Goal: Task Accomplishment & Management: Use online tool/utility

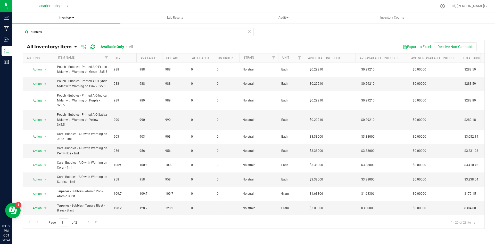
click at [63, 15] on span "Inventory" at bounding box center [66, 17] width 108 height 11
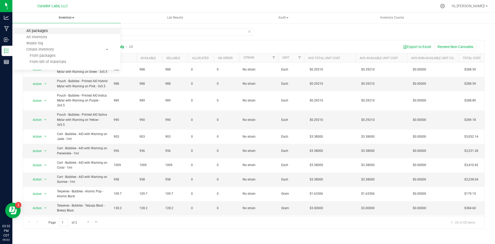
click at [41, 33] on span "All packages" at bounding box center [36, 31] width 35 height 4
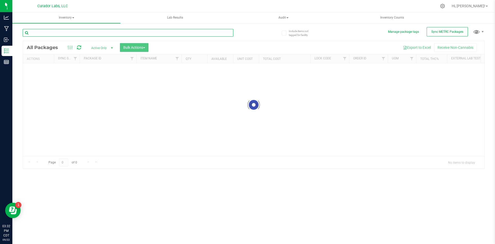
click at [92, 30] on input "text" at bounding box center [128, 33] width 211 height 8
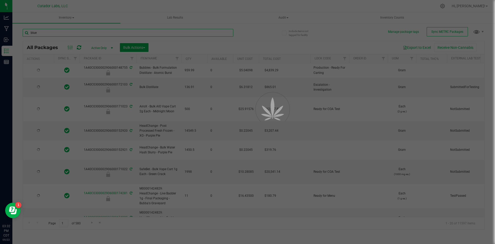
type input "blue"
type input "[DATE]"
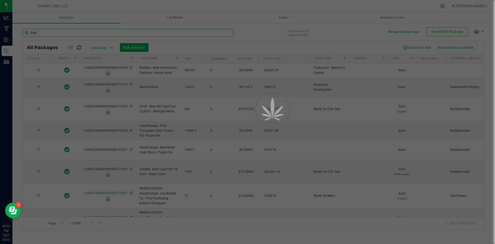
type input "[DATE]"
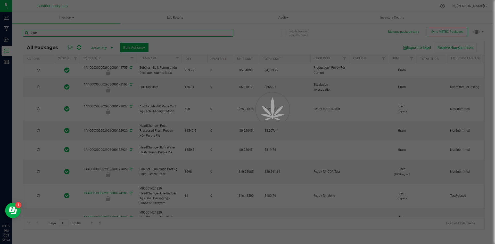
type input "[DATE]"
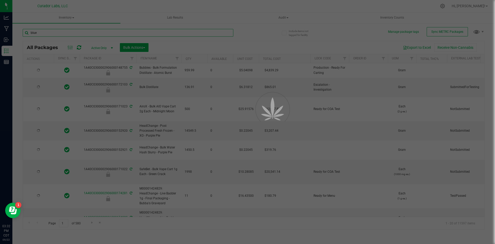
type input "[DATE]"
type input "blue r"
type input "[DATE]"
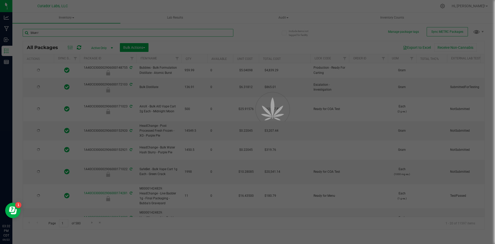
type input "[DATE]"
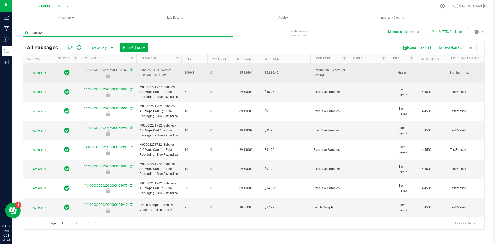
type input "blue raz"
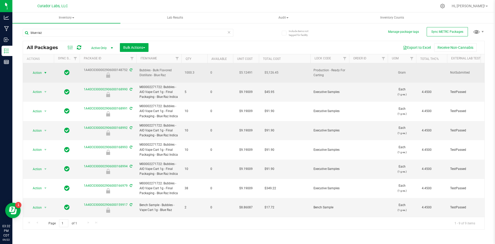
click at [44, 71] on span "select" at bounding box center [45, 73] width 4 height 4
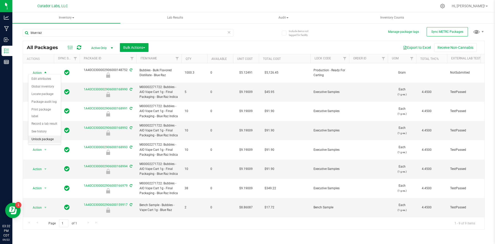
click at [48, 135] on li "Unlock package" at bounding box center [44, 139] width 33 height 8
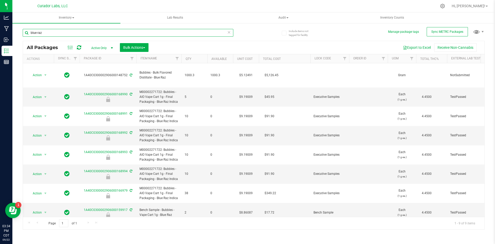
click at [61, 32] on input "blue raz" at bounding box center [128, 33] width 211 height 8
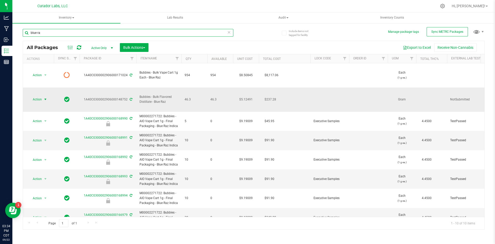
type input "blue ra"
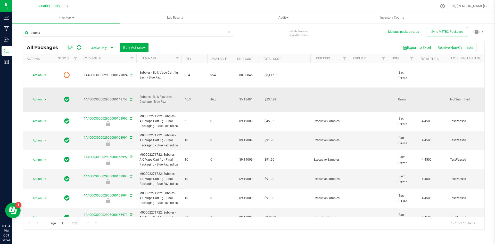
click at [46, 97] on span "select" at bounding box center [45, 99] width 4 height 4
click at [42, 131] on li "Lock package" at bounding box center [44, 132] width 33 height 8
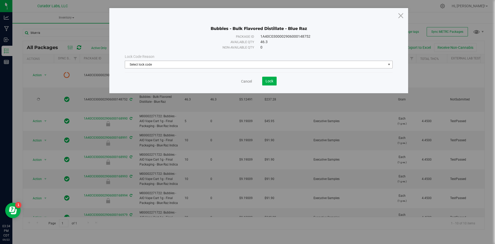
click at [152, 67] on span "Select lock code" at bounding box center [255, 64] width 261 height 7
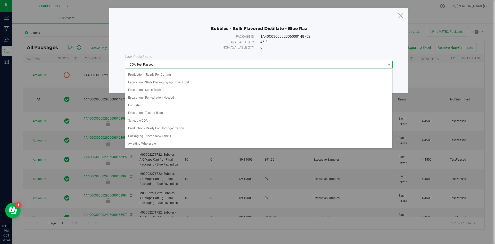
scroll to position [233, 0]
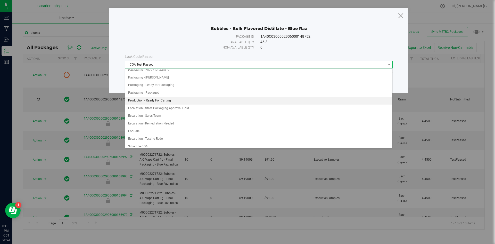
click at [174, 99] on li "Production - Ready For Carting" at bounding box center [258, 101] width 267 height 8
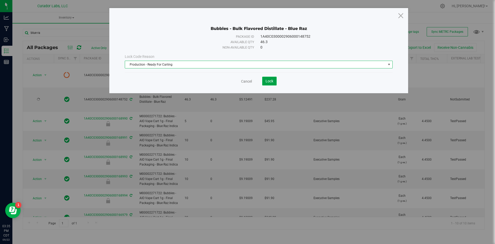
click at [268, 81] on span "Lock" at bounding box center [270, 81] width 8 height 4
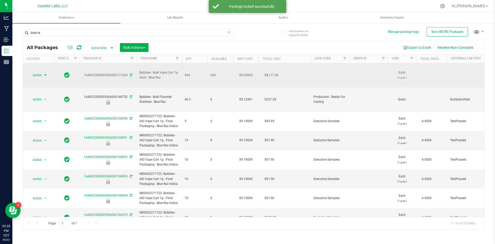
click at [46, 73] on span "select" at bounding box center [45, 75] width 4 height 4
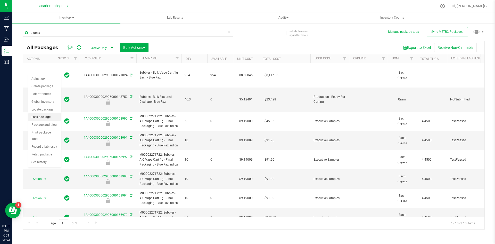
click at [52, 116] on li "Lock package" at bounding box center [44, 117] width 33 height 8
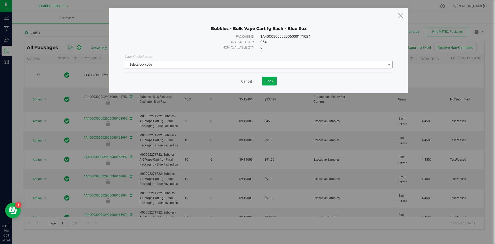
click at [132, 65] on span "Select lock code" at bounding box center [255, 64] width 261 height 7
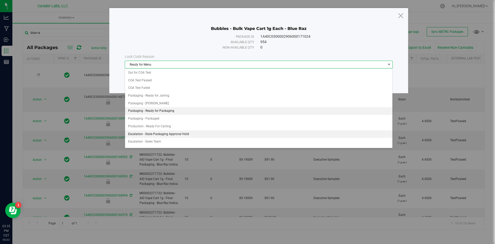
scroll to position [182, 0]
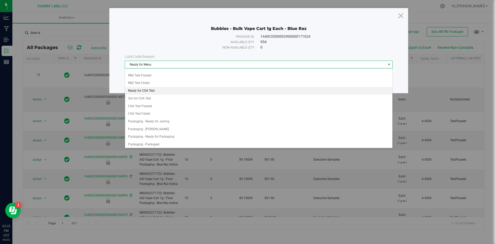
click at [153, 93] on li "Ready for COA Test" at bounding box center [258, 91] width 267 height 8
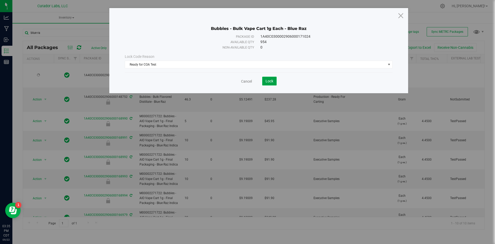
click at [263, 83] on button "Lock" at bounding box center [269, 81] width 14 height 9
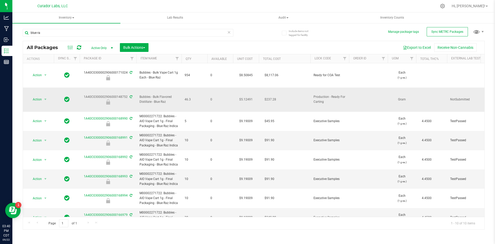
drag, startPoint x: 194, startPoint y: 84, endPoint x: 82, endPoint y: 82, distance: 112.5
copy tr "1A40C0300002906000148752 Bubbles - Bulk Flavored Distillate - Blue Raz 46.3"
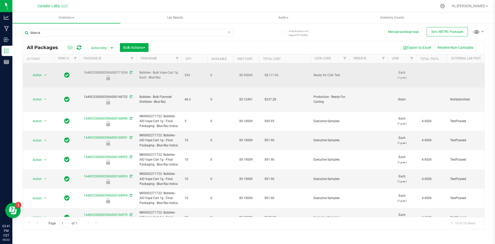
drag, startPoint x: 196, startPoint y: 69, endPoint x: 96, endPoint y: 67, distance: 99.8
copy tr "1A40C0300002906000171024 Bubbles - Bulk Vape Cart 1g Each - Blue Raz 954"
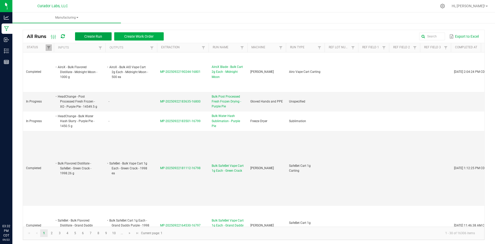
click at [82, 34] on button "Create Run" at bounding box center [93, 36] width 37 height 8
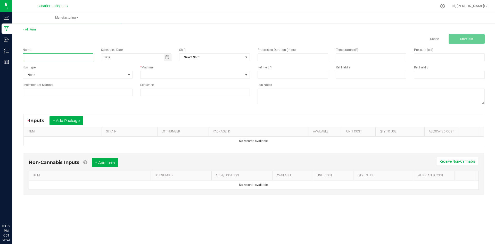
click at [61, 55] on input at bounding box center [58, 57] width 71 height 8
type input "Bubbles - Bulk AIO Cart 1g - Blue Raz"
click at [55, 73] on span "None" at bounding box center [74, 74] width 103 height 7
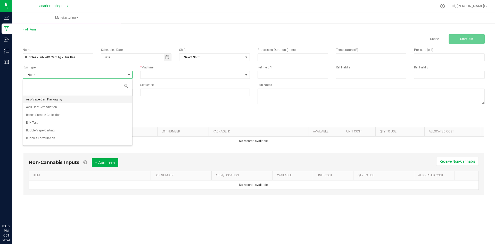
scroll to position [52, 0]
click at [59, 112] on li "Bubble Vape Carting" at bounding box center [77, 115] width 109 height 8
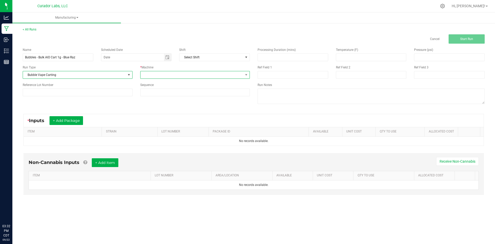
click at [148, 74] on span at bounding box center [192, 74] width 103 height 7
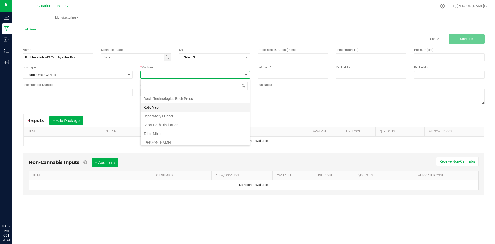
scroll to position [247, 0]
click at [158, 111] on li "Thompson Duke" at bounding box center [195, 113] width 109 height 9
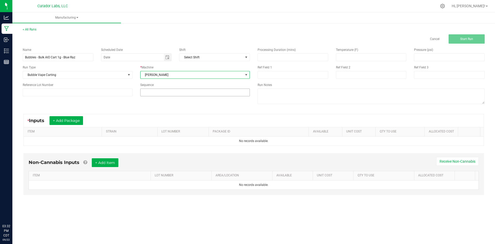
click at [159, 91] on input at bounding box center [195, 92] width 109 height 7
type input "5"
drag, startPoint x: 78, startPoint y: 120, endPoint x: 76, endPoint y: 131, distance: 10.8
click at [78, 120] on button "+ Add Package" at bounding box center [67, 120] width 34 height 9
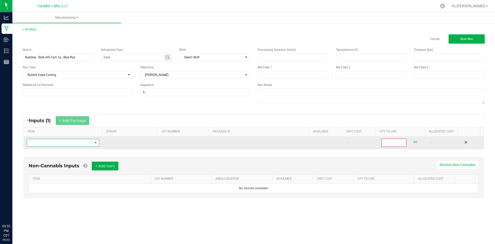
click at [61, 143] on span "NO DATA FOUND" at bounding box center [60, 142] width 66 height 7
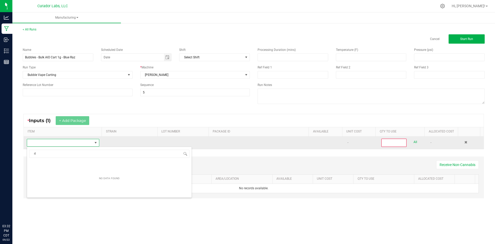
scroll to position [8, 71]
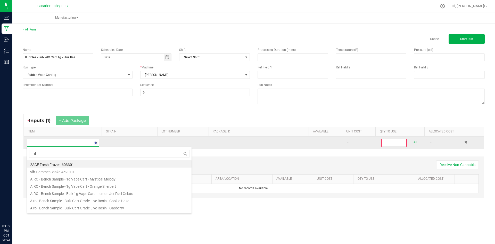
type input "r"
type input "blue raz"
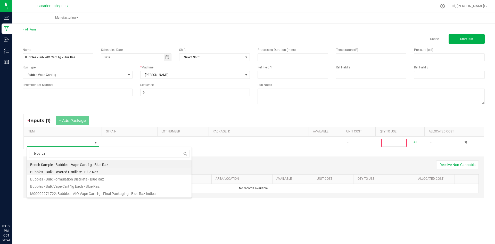
click at [65, 171] on li "Bubbles - Bulk Flavored Distillate - Blue Raz" at bounding box center [109, 170] width 165 height 7
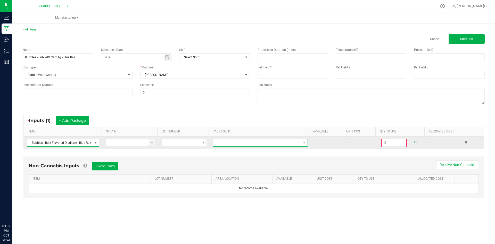
click at [216, 144] on span at bounding box center [257, 142] width 88 height 7
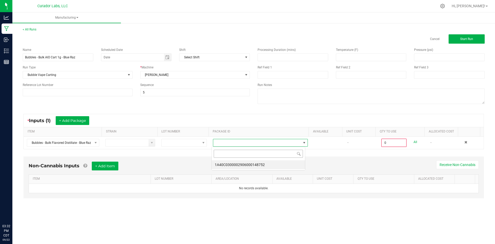
scroll to position [8, 94]
click at [227, 163] on li "1A40C0300002906000148752" at bounding box center [258, 164] width 93 height 9
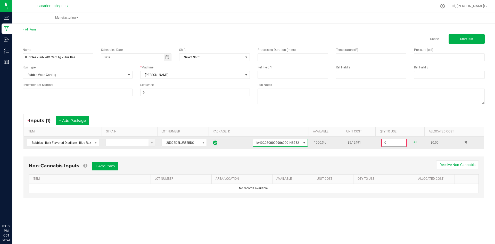
click at [386, 142] on input "0" at bounding box center [394, 142] width 24 height 7
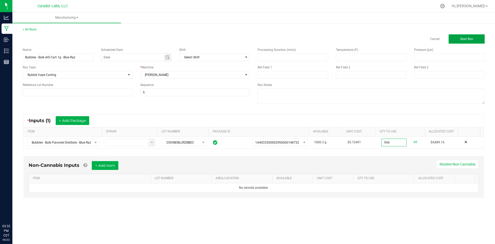
type input "954.0000 g"
click at [468, 39] on span "Start Run" at bounding box center [466, 39] width 13 height 4
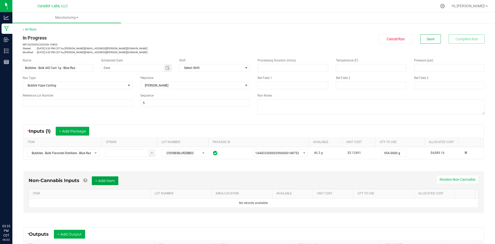
click at [115, 177] on button "+ Add Item" at bounding box center [105, 180] width 27 height 9
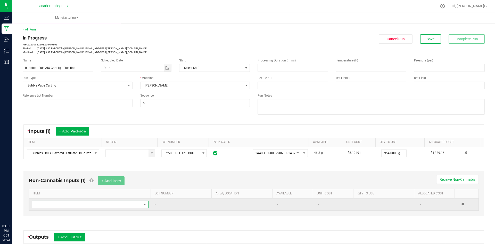
click at [104, 203] on span "NO DATA FOUND" at bounding box center [87, 204] width 110 height 7
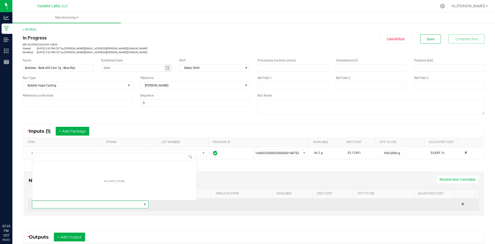
scroll to position [8, 113]
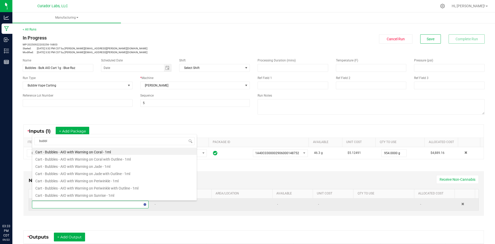
type input "bubble"
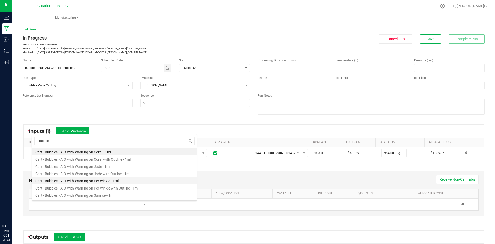
click at [67, 180] on li "Cart - Bubbles - AIO with Warning on Periwinkle - 1ml" at bounding box center [114, 179] width 165 height 7
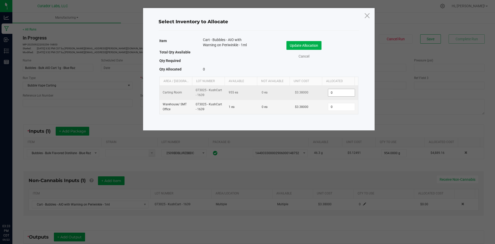
click at [337, 92] on input "0" at bounding box center [341, 92] width 26 height 7
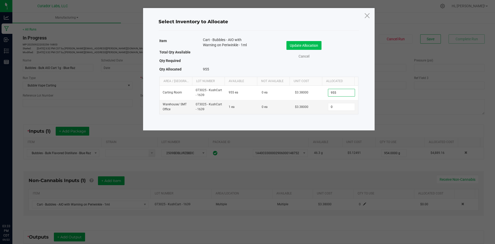
type input "955"
click at [303, 46] on button "Update Allocation" at bounding box center [304, 45] width 35 height 9
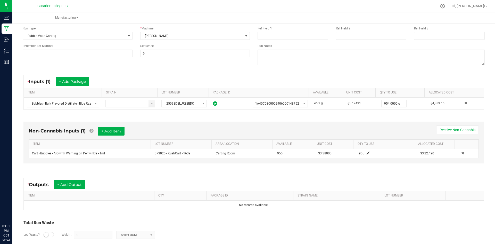
scroll to position [52, 0]
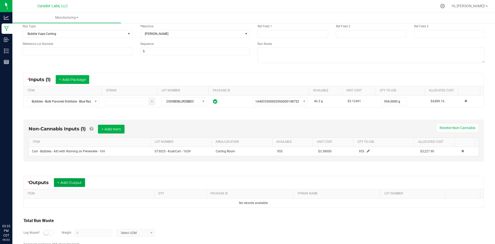
click at [76, 184] on button "+ Add Output" at bounding box center [69, 182] width 31 height 9
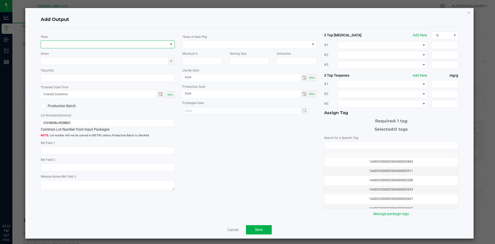
click at [96, 45] on span "NO DATA FOUND" at bounding box center [104, 44] width 127 height 7
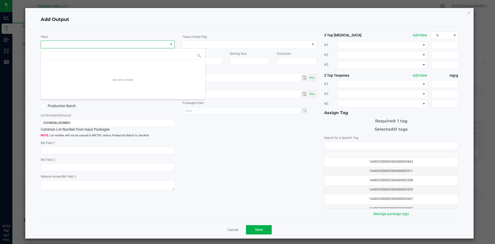
scroll to position [8, 133]
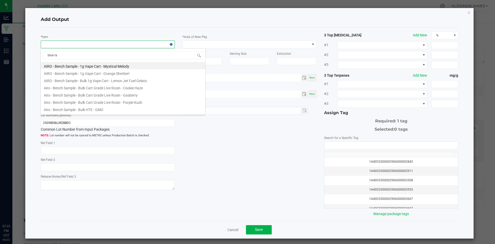
type input "blue raz"
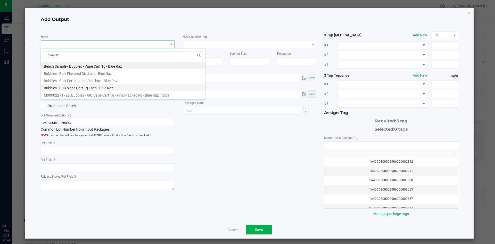
click at [76, 87] on li "Bubbles - Bulk Vape Cart 1g Each - Blue Raz" at bounding box center [123, 87] width 165 height 7
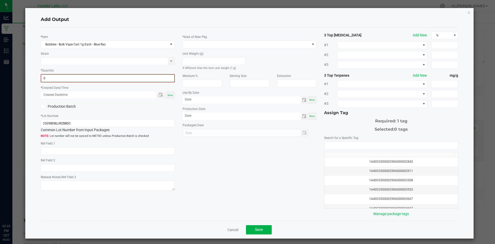
click at [76, 79] on input "0" at bounding box center [107, 78] width 133 height 7
type input "954 ea"
drag, startPoint x: 170, startPoint y: 96, endPoint x: 131, endPoint y: 98, distance: 39.8
click at [170, 96] on span "Now" at bounding box center [170, 94] width 5 height 3
type input "09/22/2025 3:33 PM"
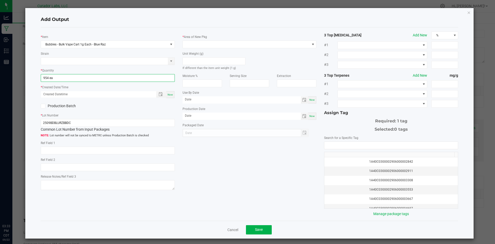
type input "[DATE]"
click at [44, 108] on span at bounding box center [43, 106] width 5 height 5
click at [0, 0] on input "Production Batch" at bounding box center [0, 0] width 0 height 0
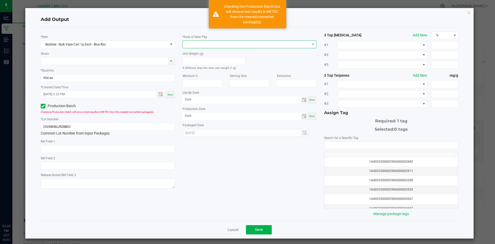
click at [191, 45] on span at bounding box center [246, 44] width 127 height 7
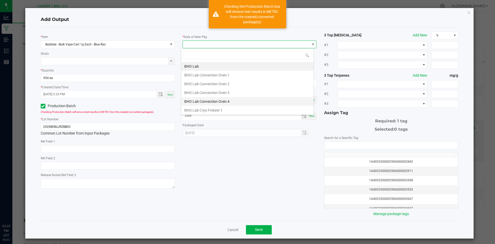
type input "v"
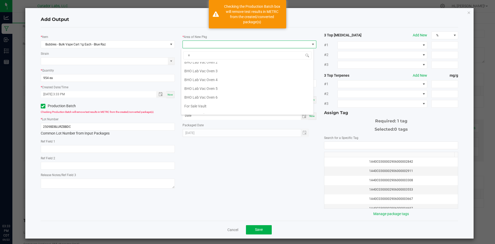
scroll to position [106, 0]
click at [204, 100] on li "Vault" at bounding box center [247, 100] width 132 height 9
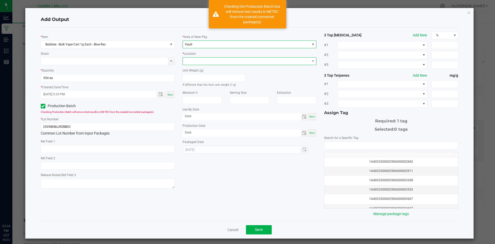
click at [198, 61] on span at bounding box center [246, 61] width 127 height 7
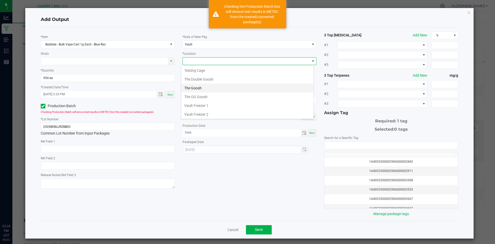
scroll to position [238, 0]
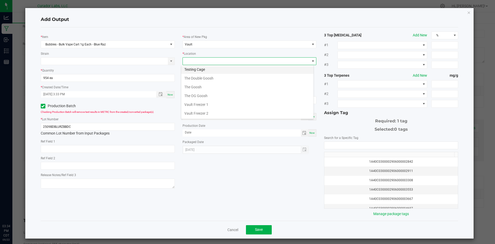
click at [200, 70] on li "Testing Cage" at bounding box center [247, 69] width 132 height 9
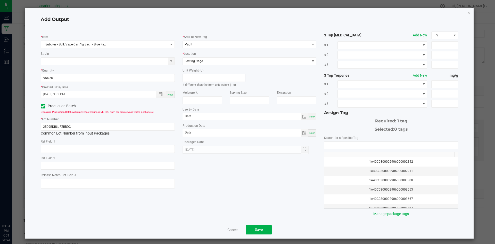
click at [308, 133] on div "Now" at bounding box center [312, 132] width 8 height 7
type input "[DATE]"
click at [311, 117] on span "Now" at bounding box center [312, 116] width 5 height 3
click at [271, 117] on input "[DATE]" at bounding box center [242, 116] width 118 height 6
click at [268, 172] on div "* Item Bubbles - Bulk Vape Cart 1g Each - Blue Raz Strain * Quantity 954 ea * C…" at bounding box center [250, 123] width 426 height 185
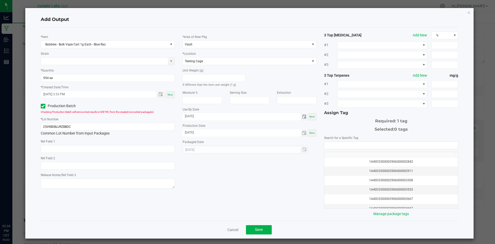
click at [211, 113] on input "[DATE]" at bounding box center [242, 116] width 118 height 6
type input "09/22/2026"
click at [330, 145] on input "NO DATA FOUND" at bounding box center [392, 145] width 134 height 7
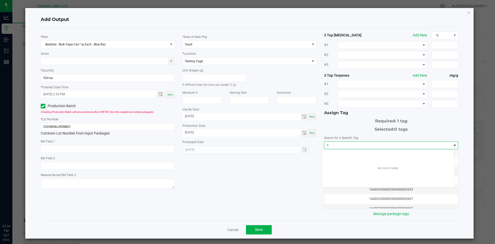
scroll to position [7, 133]
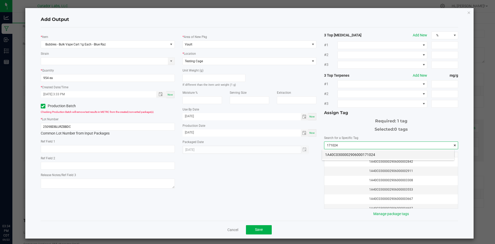
click at [330, 153] on li "1A40C0300002906000171024" at bounding box center [388, 154] width 132 height 9
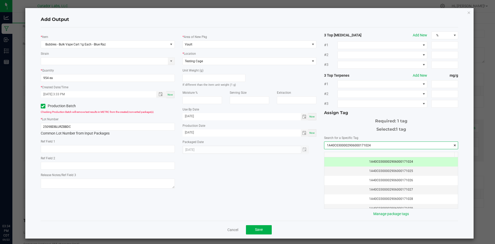
type input "1A40C0300002906000171024"
click at [291, 168] on div "* Item Bubbles - Bulk Vape Cart 1g Each - Blue Raz Strain * Quantity 954 ea * C…" at bounding box center [250, 123] width 426 height 185
click at [266, 226] on button "Save" at bounding box center [259, 229] width 26 height 9
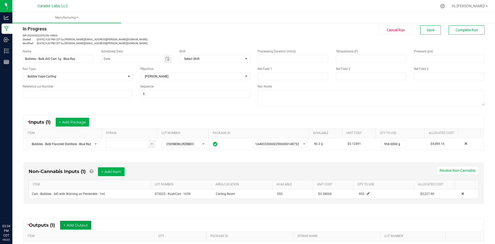
scroll to position [0, 0]
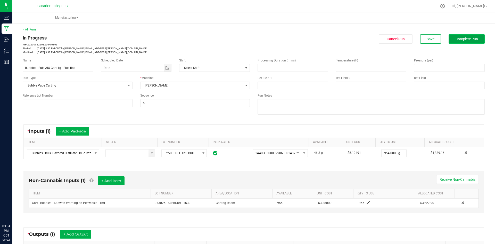
click at [451, 39] on button "Complete Run" at bounding box center [467, 38] width 36 height 9
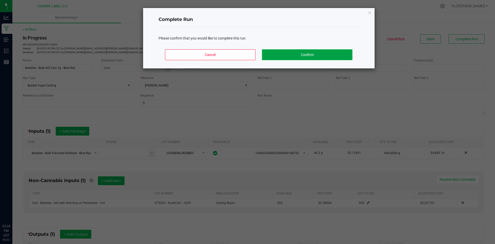
click at [341, 58] on button "Confirm" at bounding box center [307, 54] width 90 height 11
